Goal: Use online tool/utility

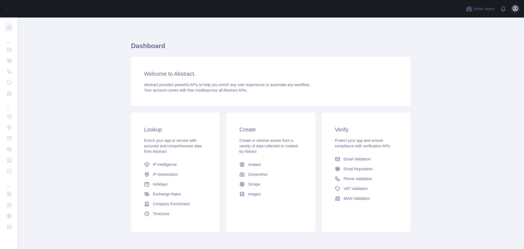
click at [517, 9] on icon "button" at bounding box center [515, 8] width 7 height 7
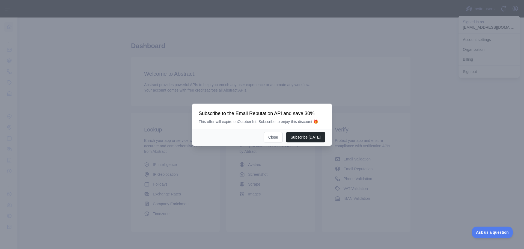
click at [376, 117] on div at bounding box center [262, 124] width 524 height 249
click at [275, 136] on button "Close" at bounding box center [273, 137] width 19 height 10
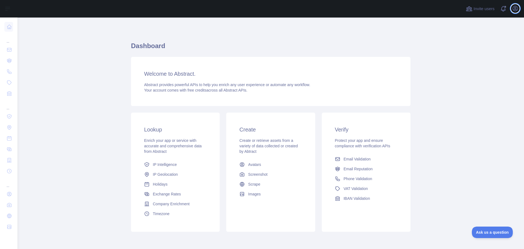
scroll to position [23, 0]
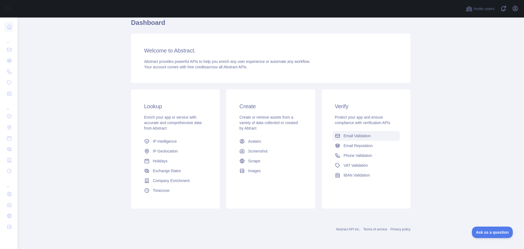
click at [360, 133] on span "Email Validation" at bounding box center [357, 135] width 27 height 5
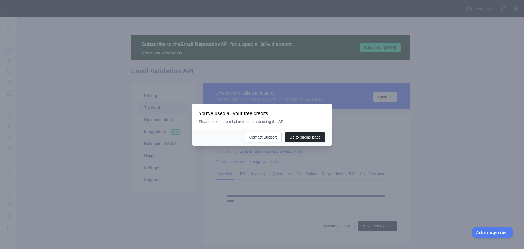
click at [337, 141] on div at bounding box center [262, 124] width 524 height 249
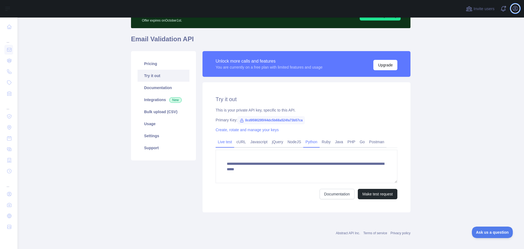
scroll to position [36, 0]
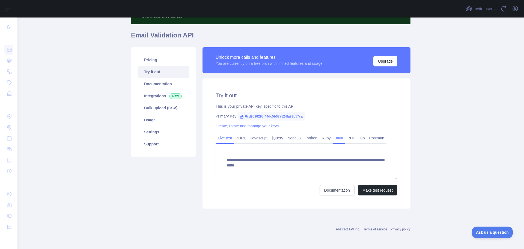
click at [335, 140] on link "Java" at bounding box center [339, 137] width 13 height 9
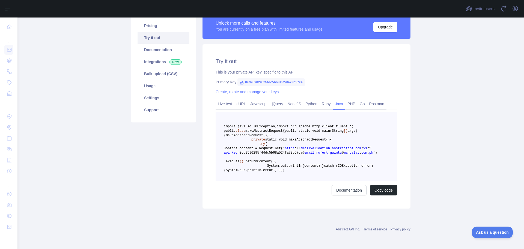
scroll to position [90, 0]
click at [372, 99] on link "Postman" at bounding box center [376, 103] width 19 height 9
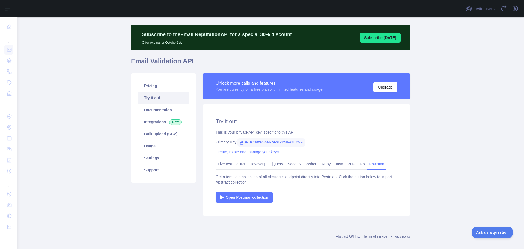
scroll to position [17, 0]
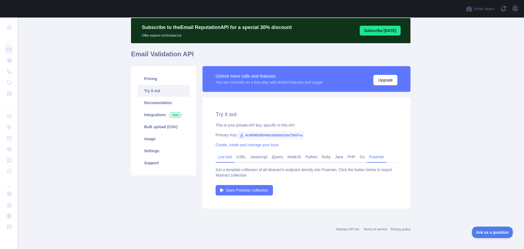
click at [224, 156] on link "Live test" at bounding box center [225, 156] width 19 height 9
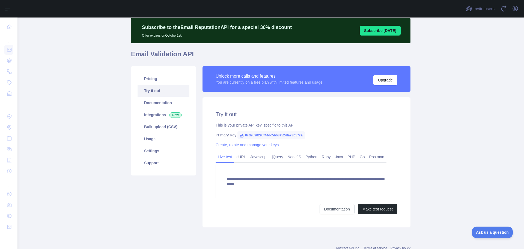
scroll to position [36, 0]
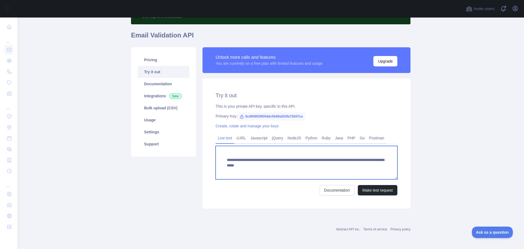
drag, startPoint x: 318, startPoint y: 164, endPoint x: 373, endPoint y: 168, distance: 55.0
click at [373, 168] on textarea "**********" at bounding box center [307, 162] width 182 height 33
paste textarea "**********"
type textarea "**********"
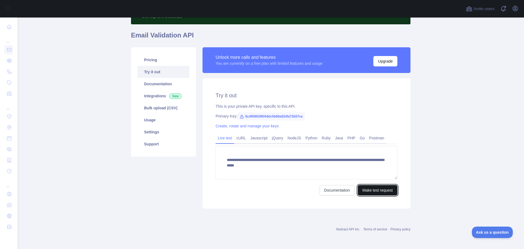
click at [365, 191] on button "Make test request" at bounding box center [378, 190] width 40 height 10
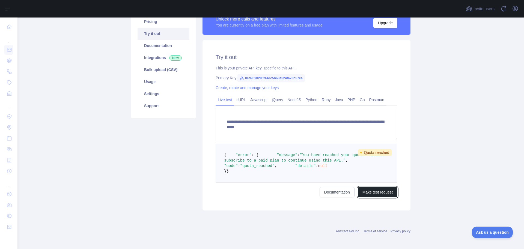
scroll to position [63, 0]
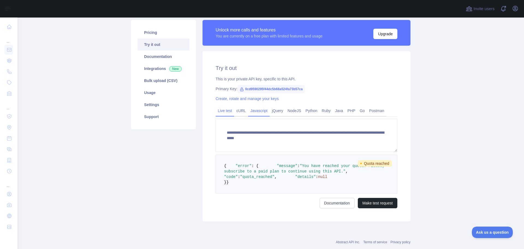
click at [254, 113] on link "Javascript" at bounding box center [259, 110] width 22 height 9
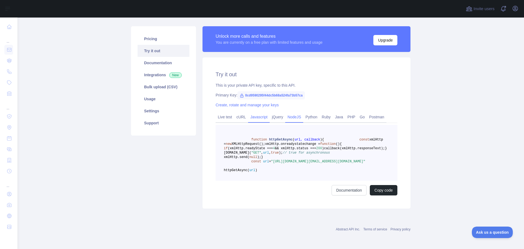
click at [285, 112] on link "NodeJS" at bounding box center [294, 116] width 18 height 9
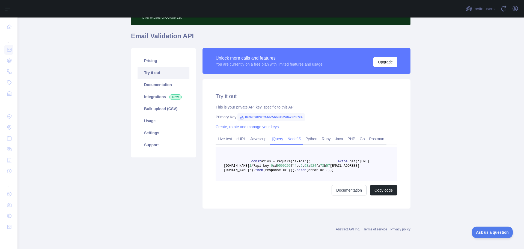
click at [270, 134] on link "jQuery" at bounding box center [278, 138] width 16 height 9
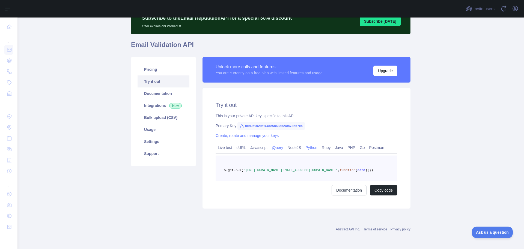
click at [314, 143] on link "Python" at bounding box center [311, 147] width 16 height 9
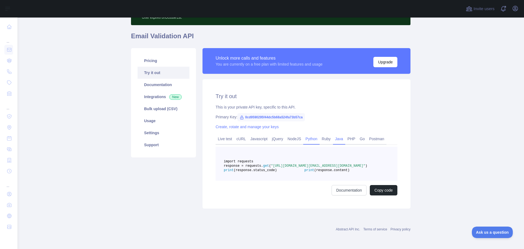
click at [333, 139] on link "Java" at bounding box center [339, 138] width 13 height 9
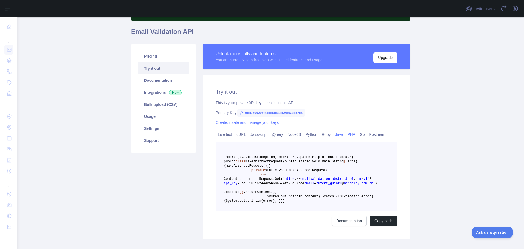
click at [351, 138] on link "PHP" at bounding box center [351, 134] width 12 height 9
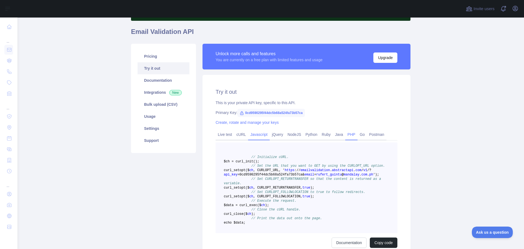
click at [253, 130] on link "Javascript" at bounding box center [259, 134] width 22 height 9
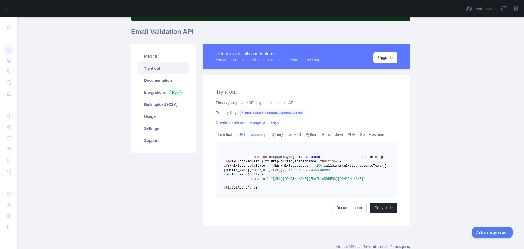
click at [239, 134] on link "cURL" at bounding box center [241, 134] width 14 height 9
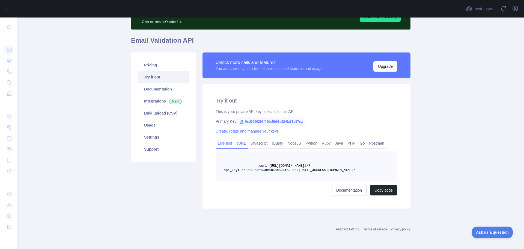
click at [227, 143] on link "Live test" at bounding box center [225, 143] width 19 height 9
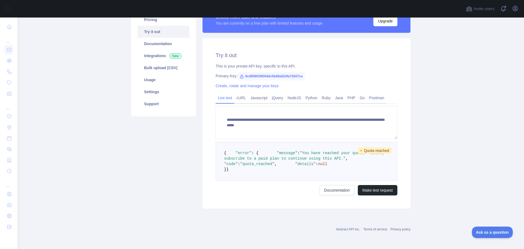
scroll to position [98, 0]
